Goal: Task Accomplishment & Management: Use online tool/utility

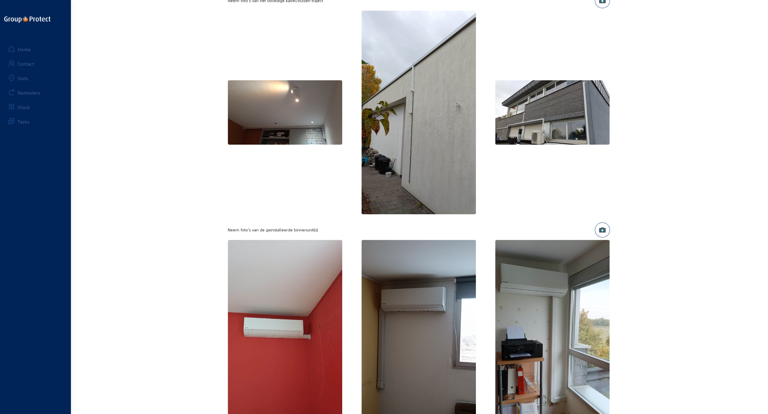
scroll to position [483, 0]
click at [548, 320] on img at bounding box center [552, 342] width 115 height 204
click at [524, 306] on img at bounding box center [552, 342] width 115 height 204
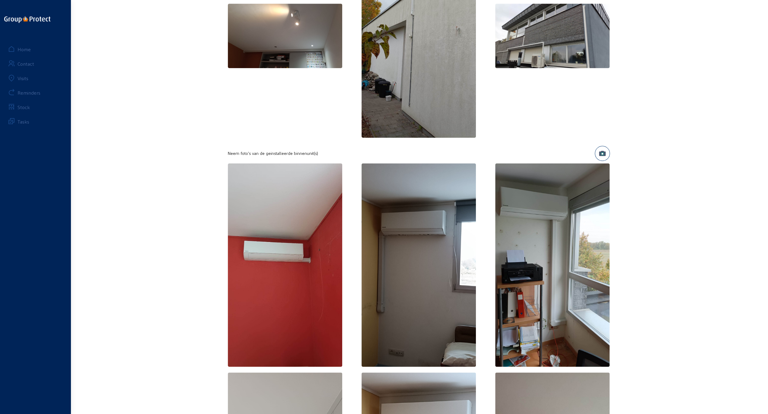
scroll to position [603, 0]
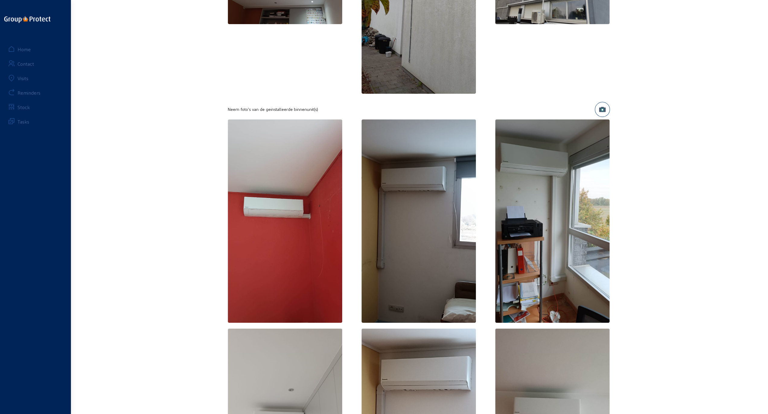
click at [554, 230] on img at bounding box center [552, 221] width 115 height 204
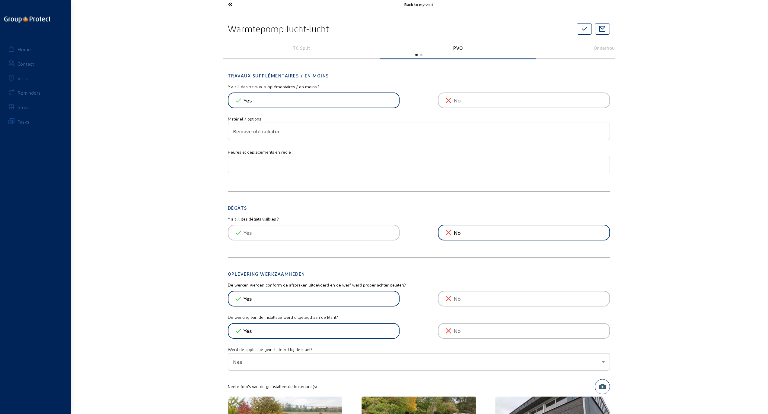
scroll to position [0, 0]
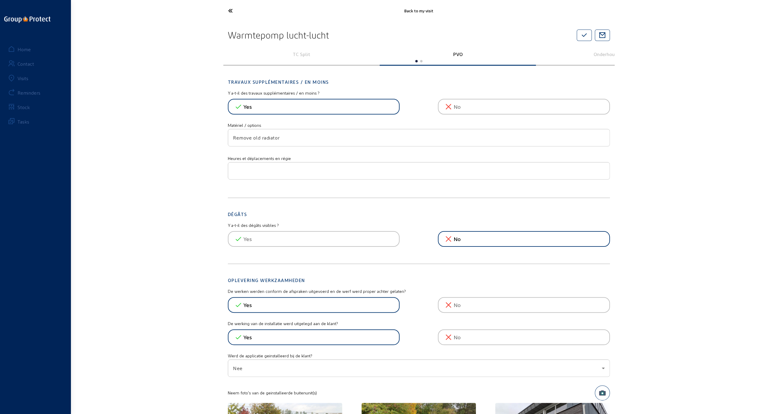
click at [231, 9] on icon at bounding box center [252, 10] width 55 height 11
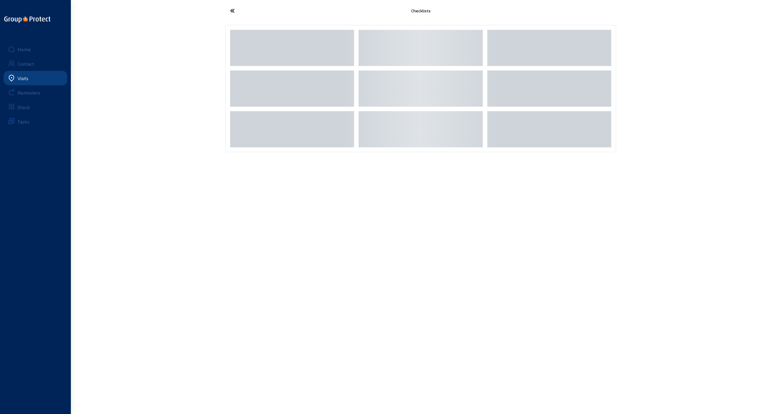
click at [231, 10] on icon at bounding box center [254, 10] width 55 height 11
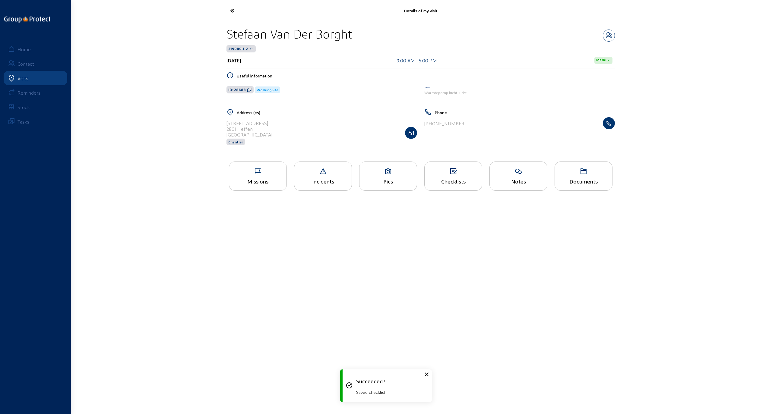
click at [231, 10] on icon at bounding box center [254, 10] width 55 height 11
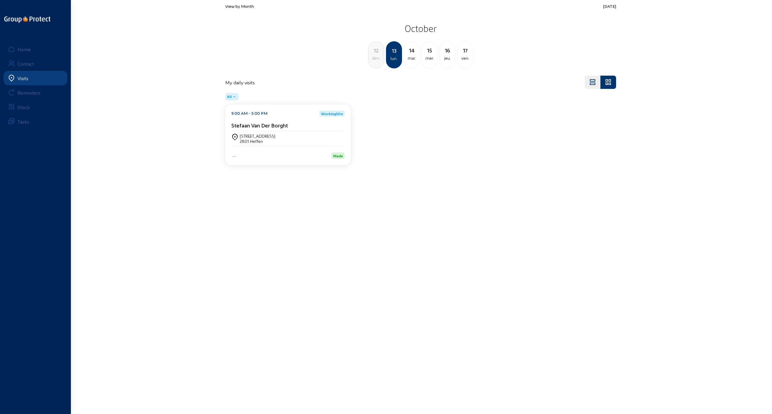
click at [429, 55] on div "mer." at bounding box center [429, 58] width 15 height 7
click at [252, 142] on div "2070 ZWIJNDRECHT" at bounding box center [258, 141] width 36 height 5
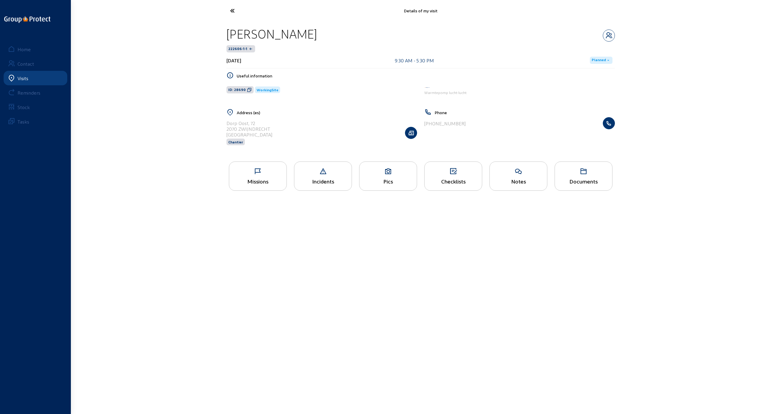
click at [255, 175] on div "Missions" at bounding box center [258, 176] width 58 height 29
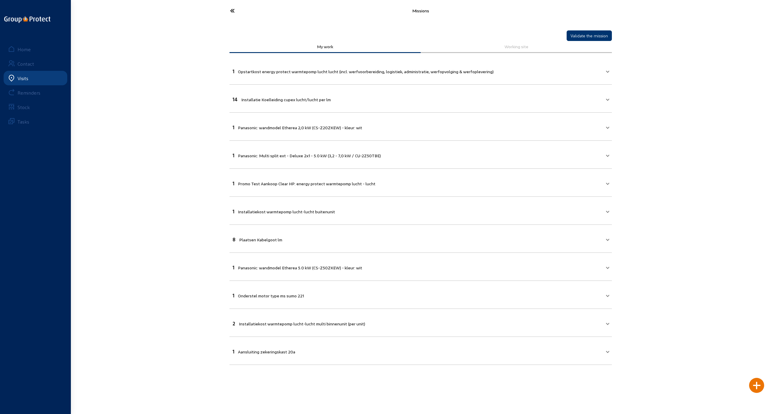
click at [234, 11] on icon at bounding box center [254, 10] width 55 height 11
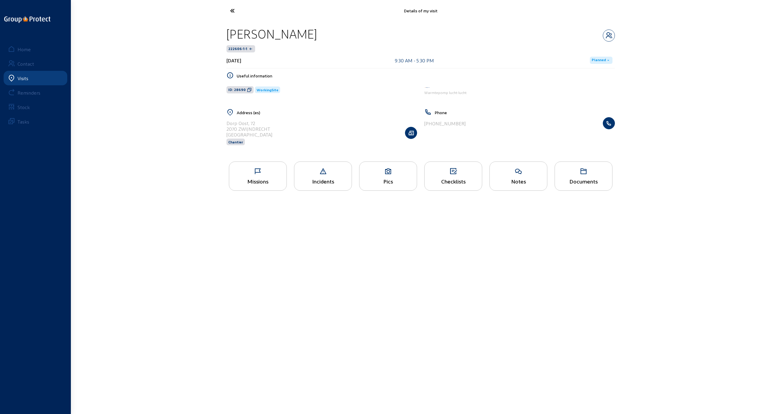
click at [229, 9] on icon at bounding box center [254, 10] width 55 height 11
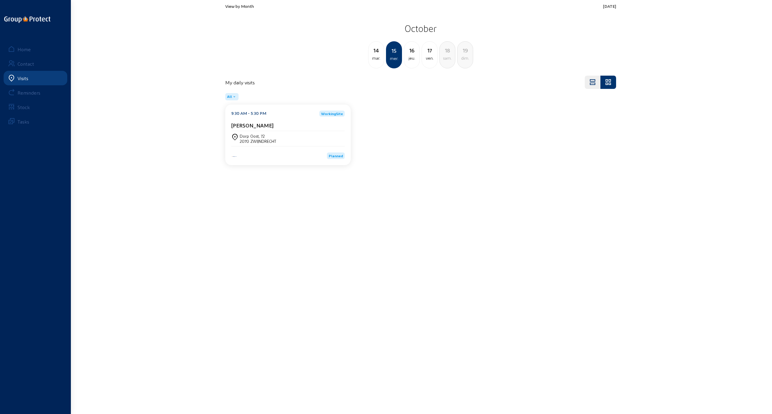
click at [411, 53] on div "16" at bounding box center [411, 50] width 15 height 8
click at [252, 124] on cam-card-title "[PERSON_NAME]" at bounding box center [252, 125] width 42 height 6
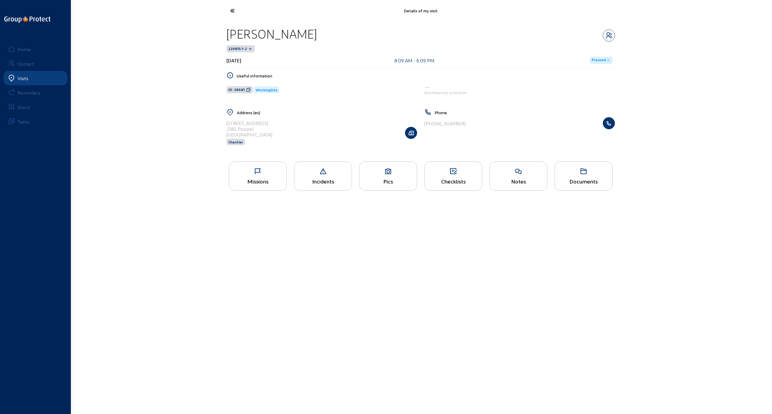
click at [261, 169] on icon at bounding box center [257, 171] width 57 height 7
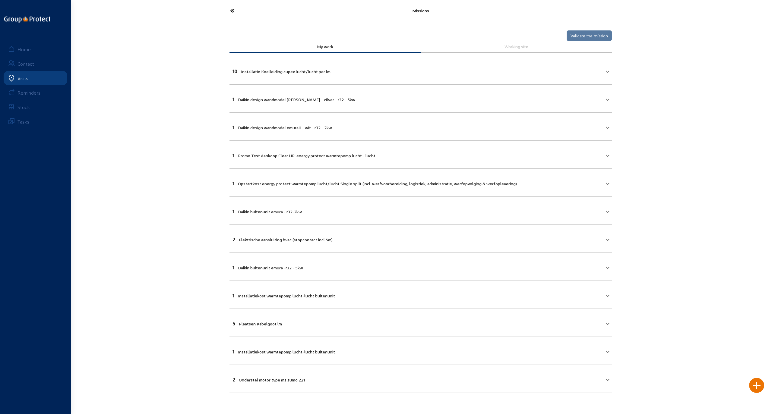
click at [233, 10] on icon at bounding box center [254, 10] width 55 height 11
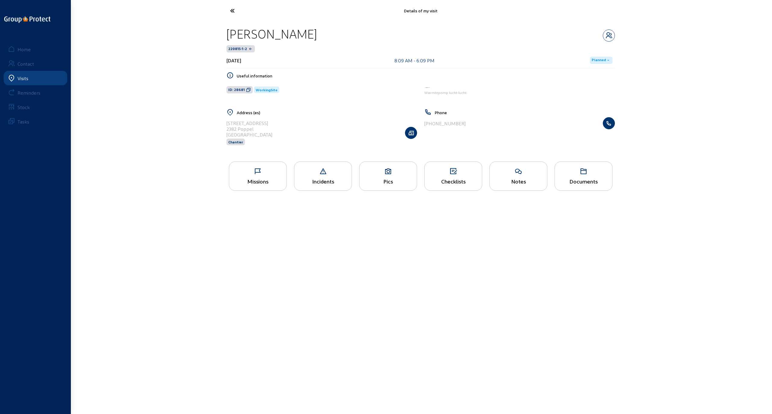
click at [389, 170] on icon at bounding box center [388, 171] width 57 height 7
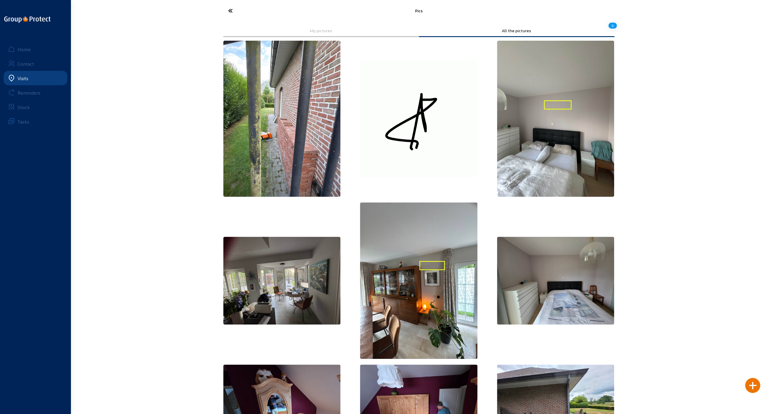
click at [230, 9] on icon at bounding box center [252, 10] width 55 height 11
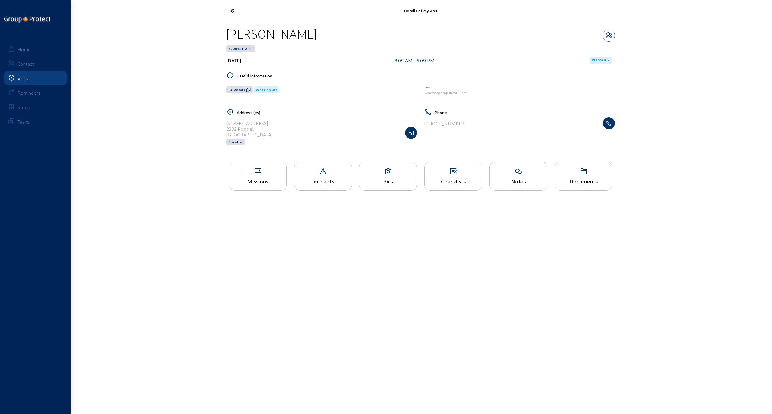
click at [256, 169] on icon at bounding box center [257, 171] width 57 height 7
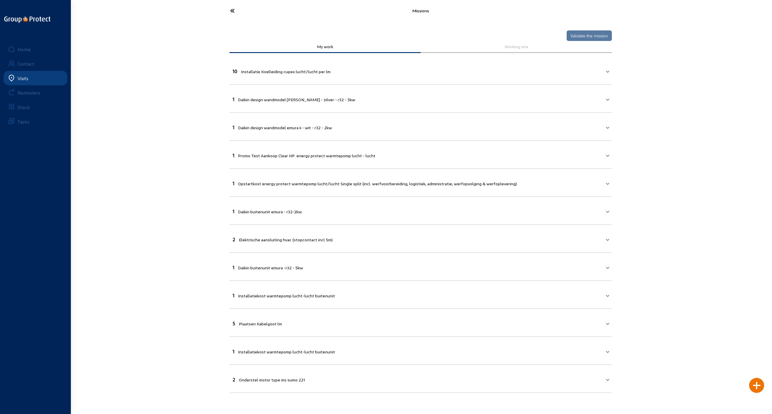
click at [231, 10] on icon at bounding box center [254, 10] width 55 height 11
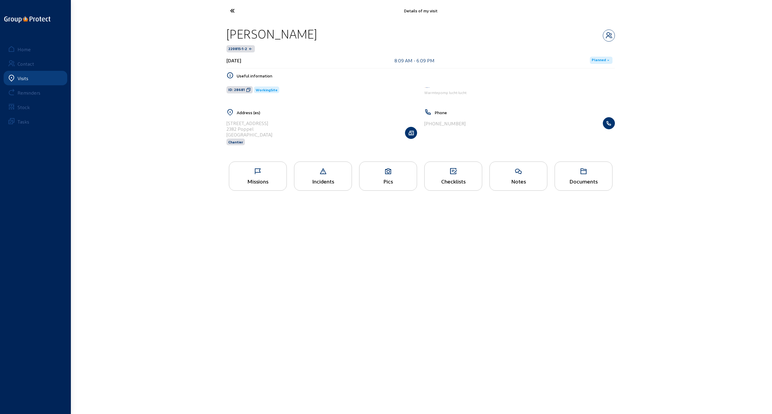
click at [231, 10] on icon at bounding box center [254, 10] width 55 height 11
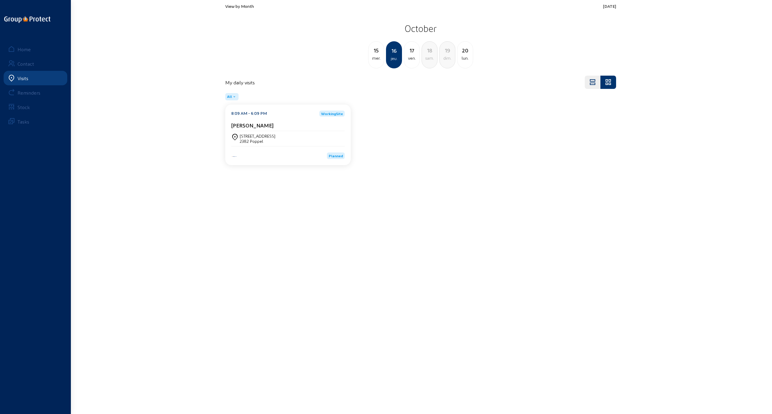
click at [410, 55] on div "ven." at bounding box center [411, 58] width 15 height 7
click at [255, 139] on div "3300 TIENEN" at bounding box center [258, 141] width 36 height 5
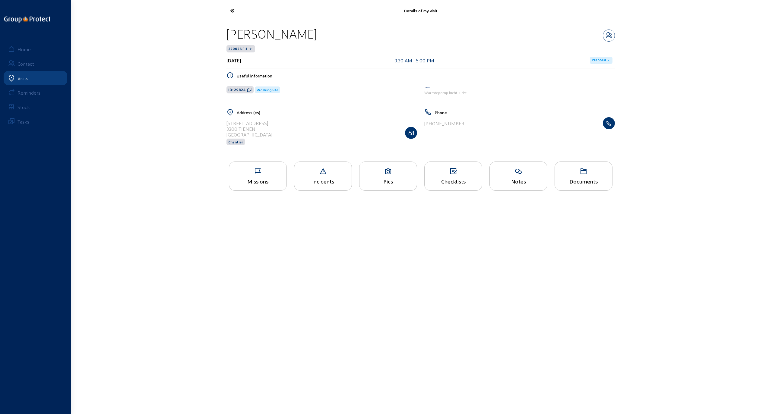
click at [261, 176] on div "Missions" at bounding box center [258, 176] width 58 height 29
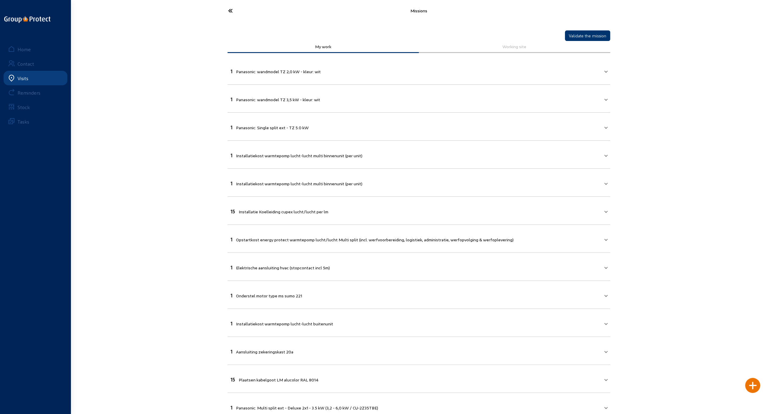
click at [230, 9] on icon at bounding box center [252, 10] width 55 height 11
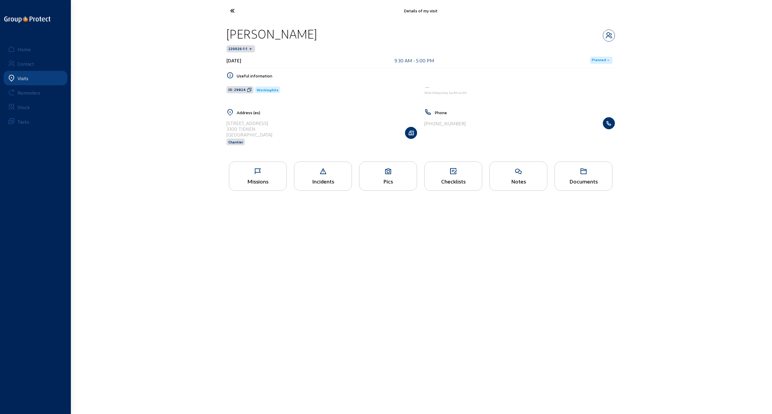
click at [386, 182] on div "Pics" at bounding box center [388, 181] width 57 height 6
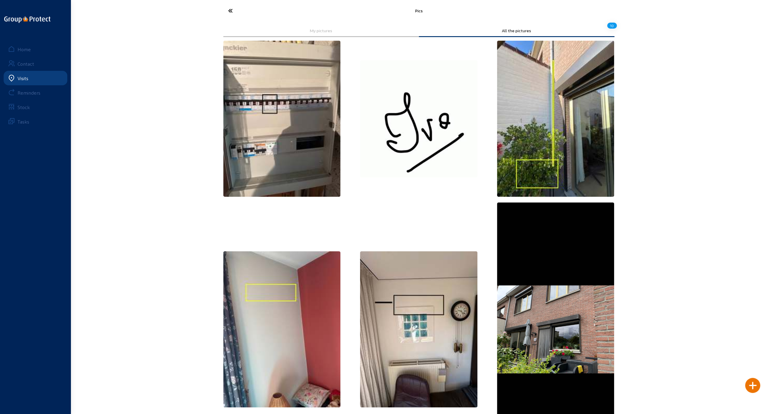
click at [232, 11] on icon at bounding box center [252, 10] width 55 height 11
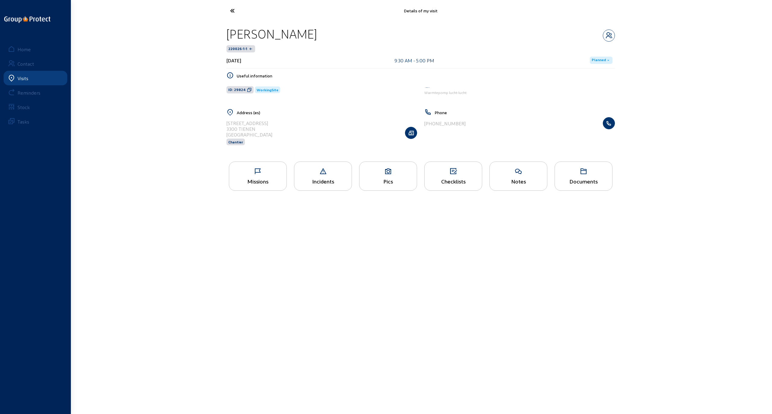
click at [261, 178] on div "Missions" at bounding box center [257, 181] width 57 height 6
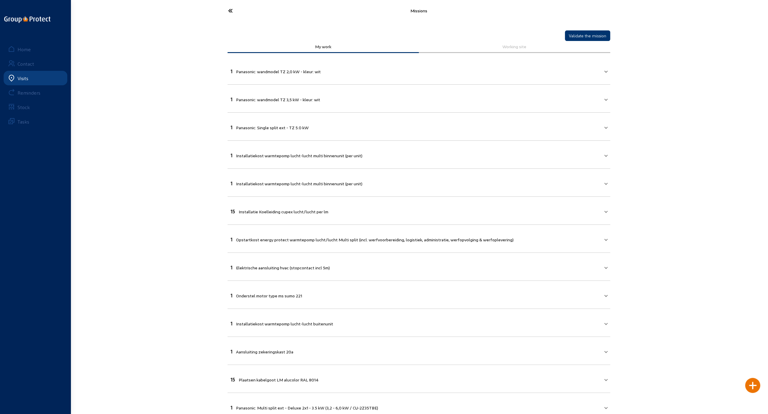
click at [230, 9] on icon at bounding box center [252, 10] width 55 height 11
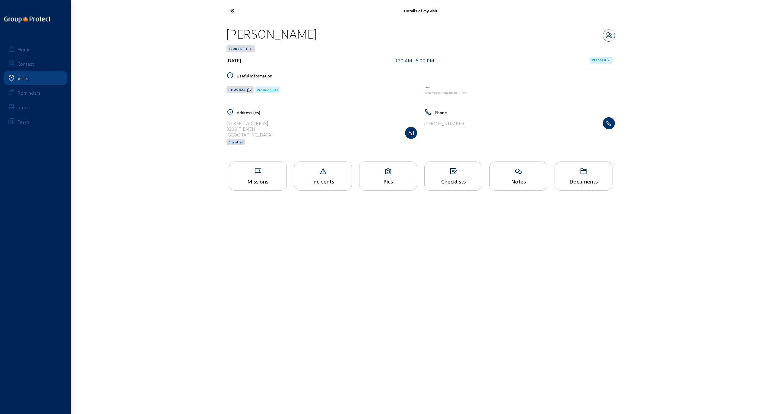
click at [456, 180] on div "Checklists" at bounding box center [453, 181] width 57 height 6
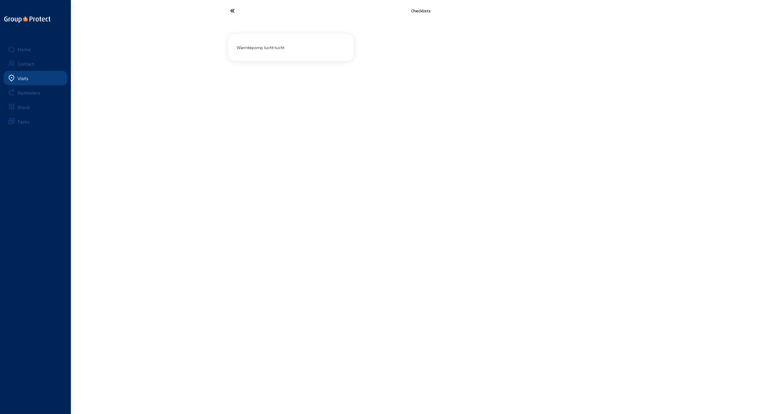
click at [271, 46] on div "Warmtepomp lucht-lucht" at bounding box center [290, 48] width 113 height 10
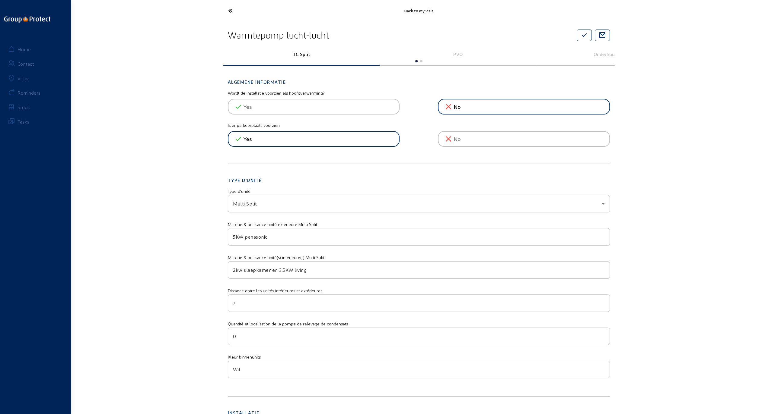
click at [228, 10] on icon at bounding box center [252, 10] width 55 height 11
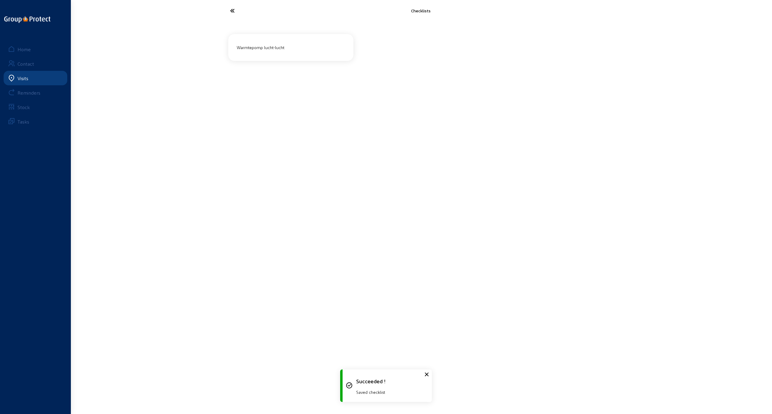
click at [233, 9] on icon at bounding box center [254, 10] width 55 height 11
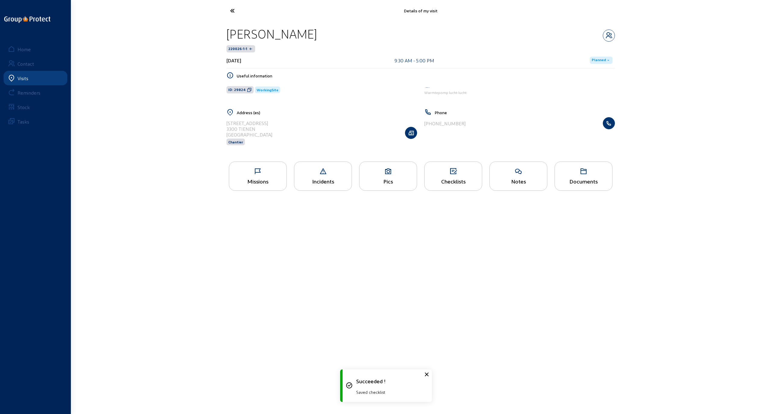
click at [232, 9] on icon at bounding box center [254, 10] width 55 height 11
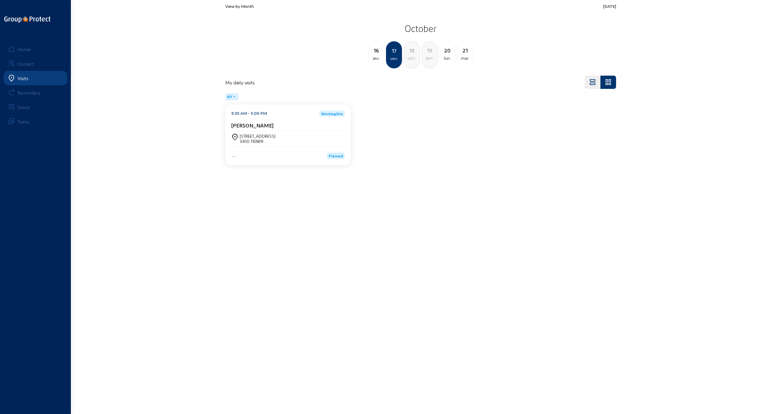
click at [375, 56] on div "jeu." at bounding box center [376, 58] width 15 height 7
click at [253, 139] on div "2382 Poppel" at bounding box center [258, 141] width 36 height 5
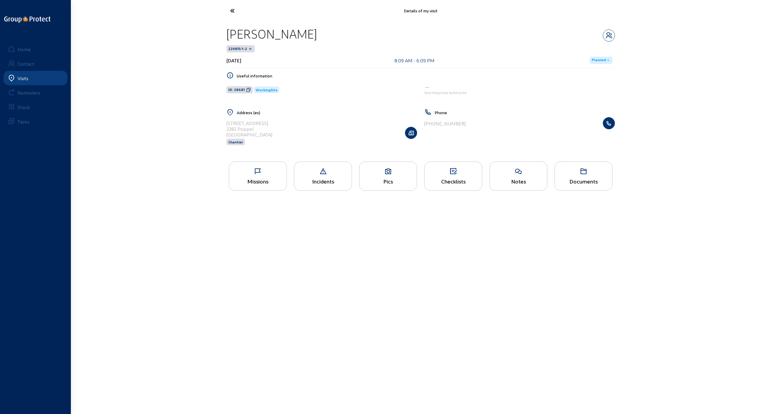
click at [450, 175] on div "Checklists" at bounding box center [453, 176] width 58 height 29
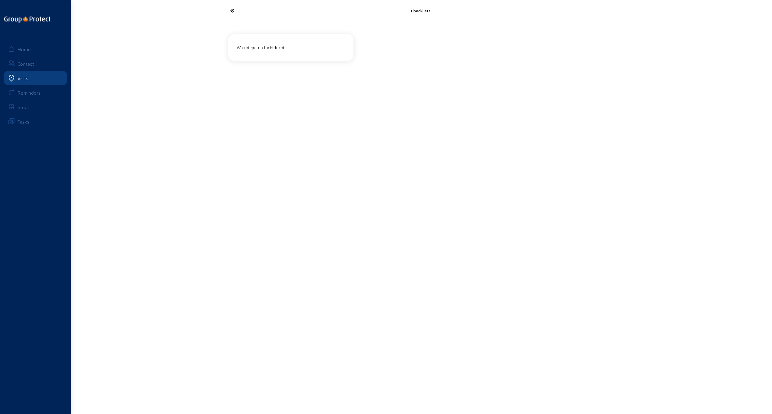
click at [269, 51] on div "Warmtepomp lucht-lucht" at bounding box center [290, 48] width 113 height 10
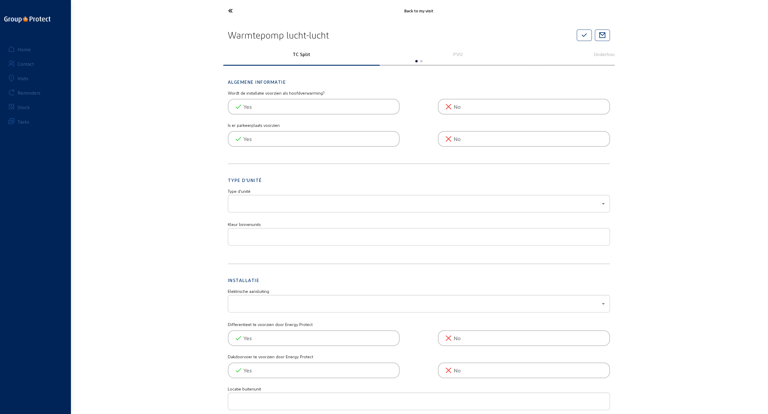
click at [228, 10] on icon at bounding box center [252, 10] width 55 height 11
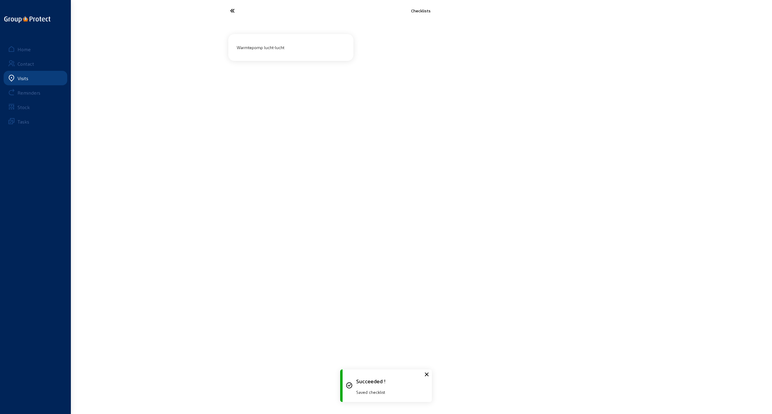
click at [230, 9] on icon at bounding box center [254, 10] width 55 height 11
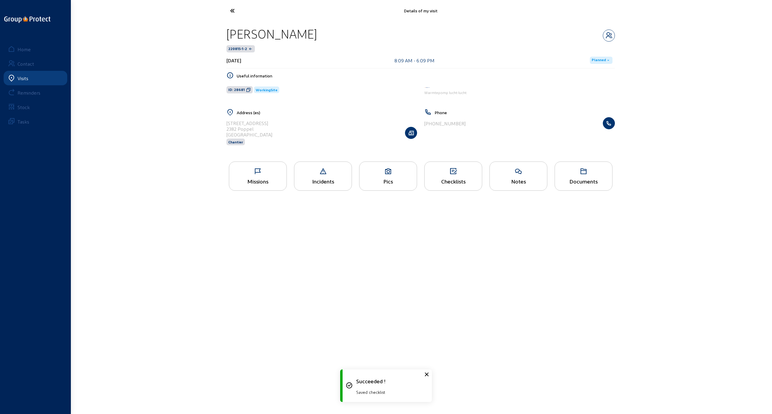
click at [230, 9] on icon at bounding box center [254, 10] width 55 height 11
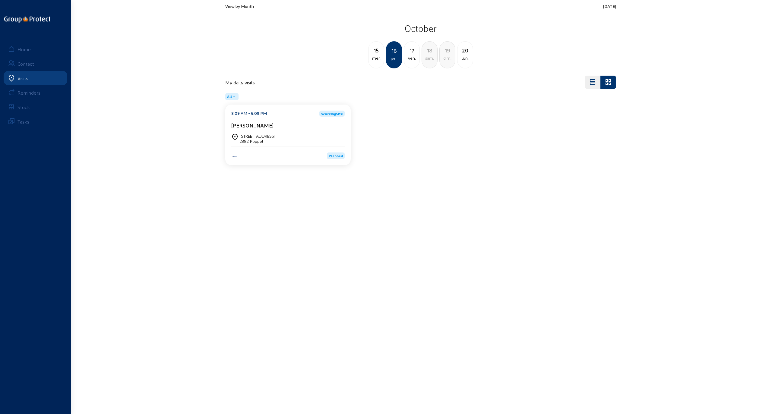
click at [411, 55] on div "ven." at bounding box center [411, 58] width 15 height 7
click at [249, 131] on div "[PERSON_NAME]" at bounding box center [287, 126] width 113 height 9
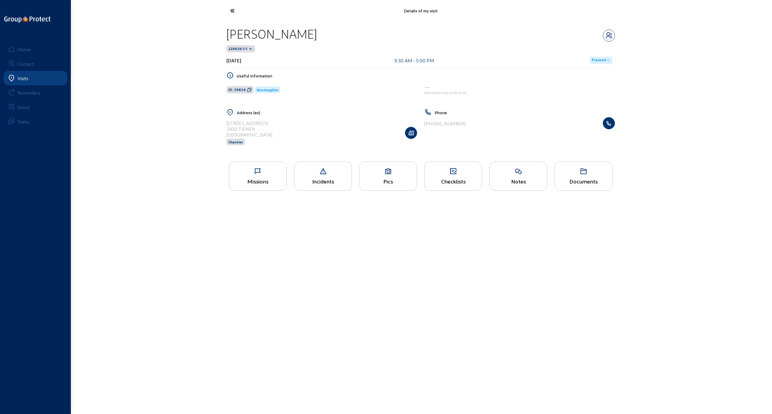
click at [449, 174] on icon at bounding box center [453, 171] width 57 height 7
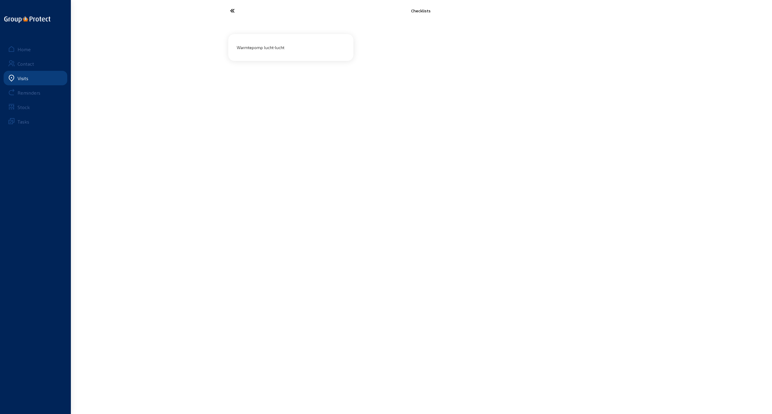
click at [261, 48] on div "Warmtepomp lucht-lucht" at bounding box center [290, 48] width 113 height 10
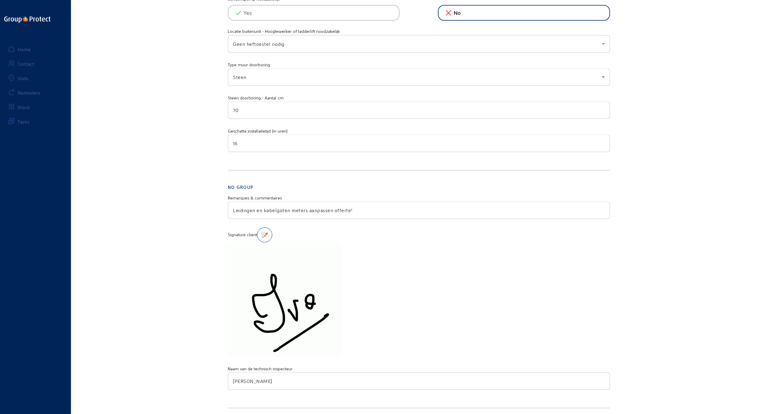
scroll to position [1111, 0]
drag, startPoint x: 354, startPoint y: 204, endPoint x: 231, endPoint y: 204, distance: 123.4
click at [231, 204] on div "Leidingen en kabelgoten meters aanpassen offerte!" at bounding box center [419, 208] width 382 height 17
